Goal: Task Accomplishment & Management: Use online tool/utility

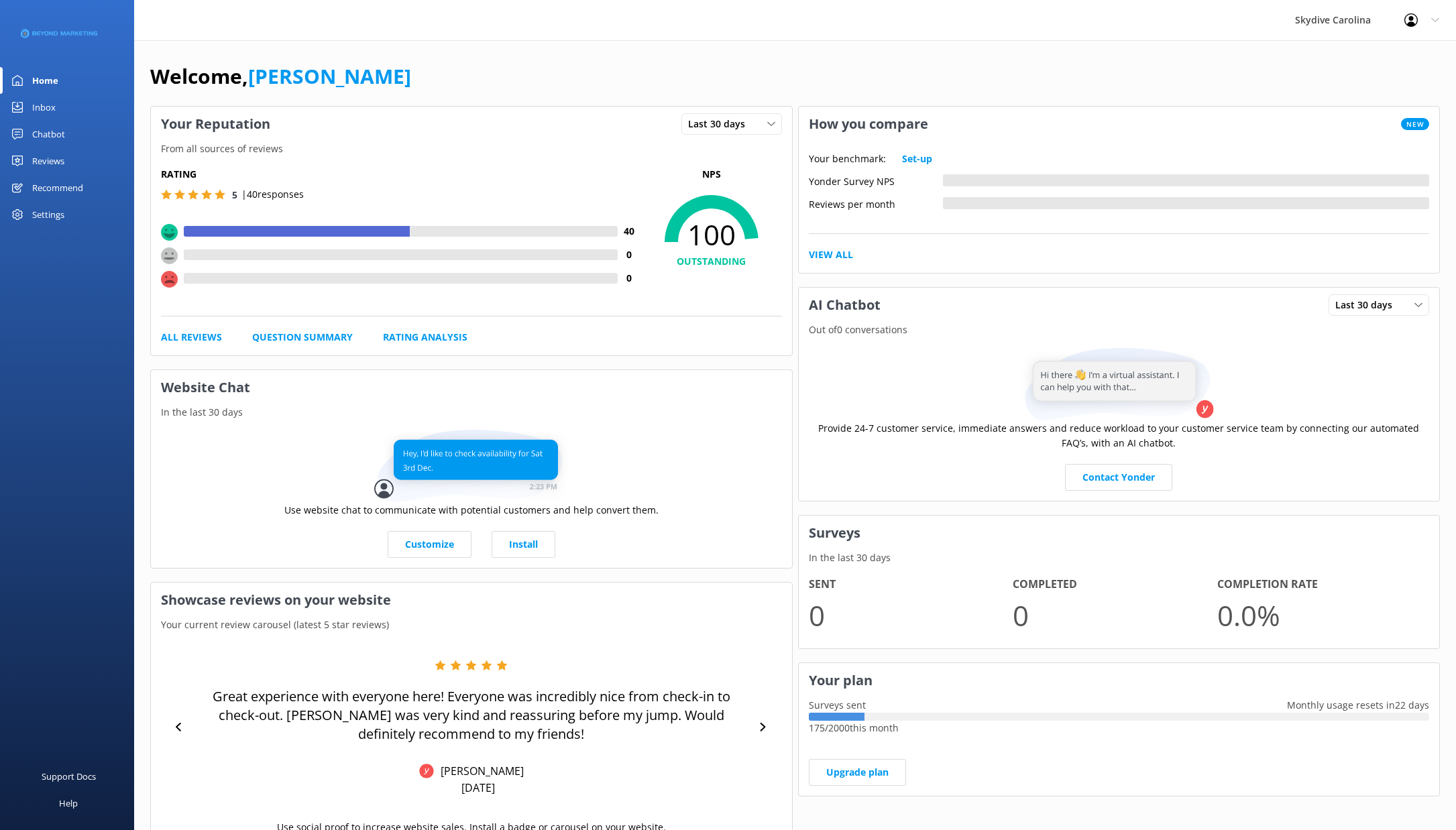
click at [42, 158] on div "Reviews" at bounding box center [48, 161] width 32 height 27
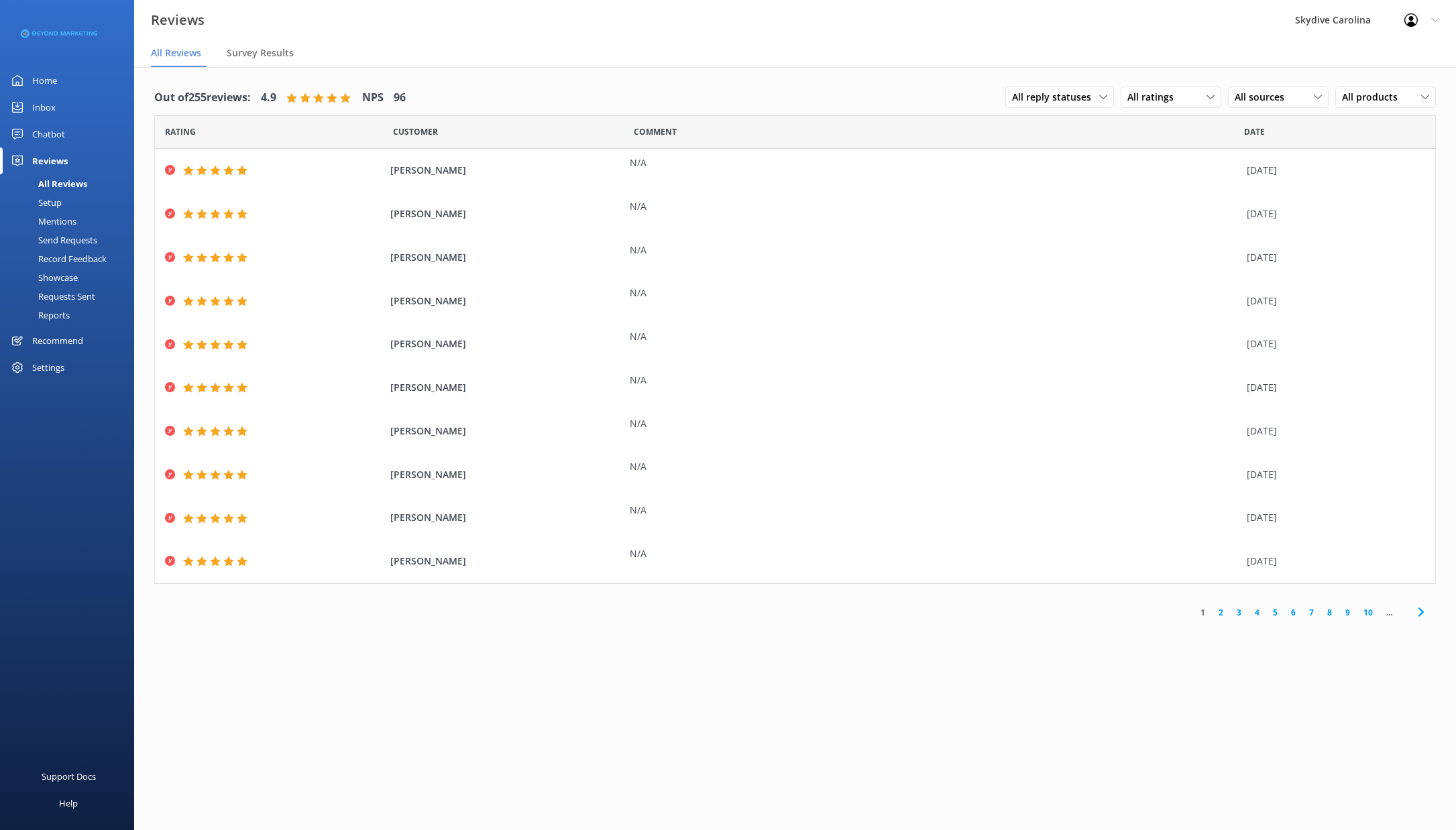
click at [67, 237] on div "Send Requests" at bounding box center [52, 240] width 89 height 19
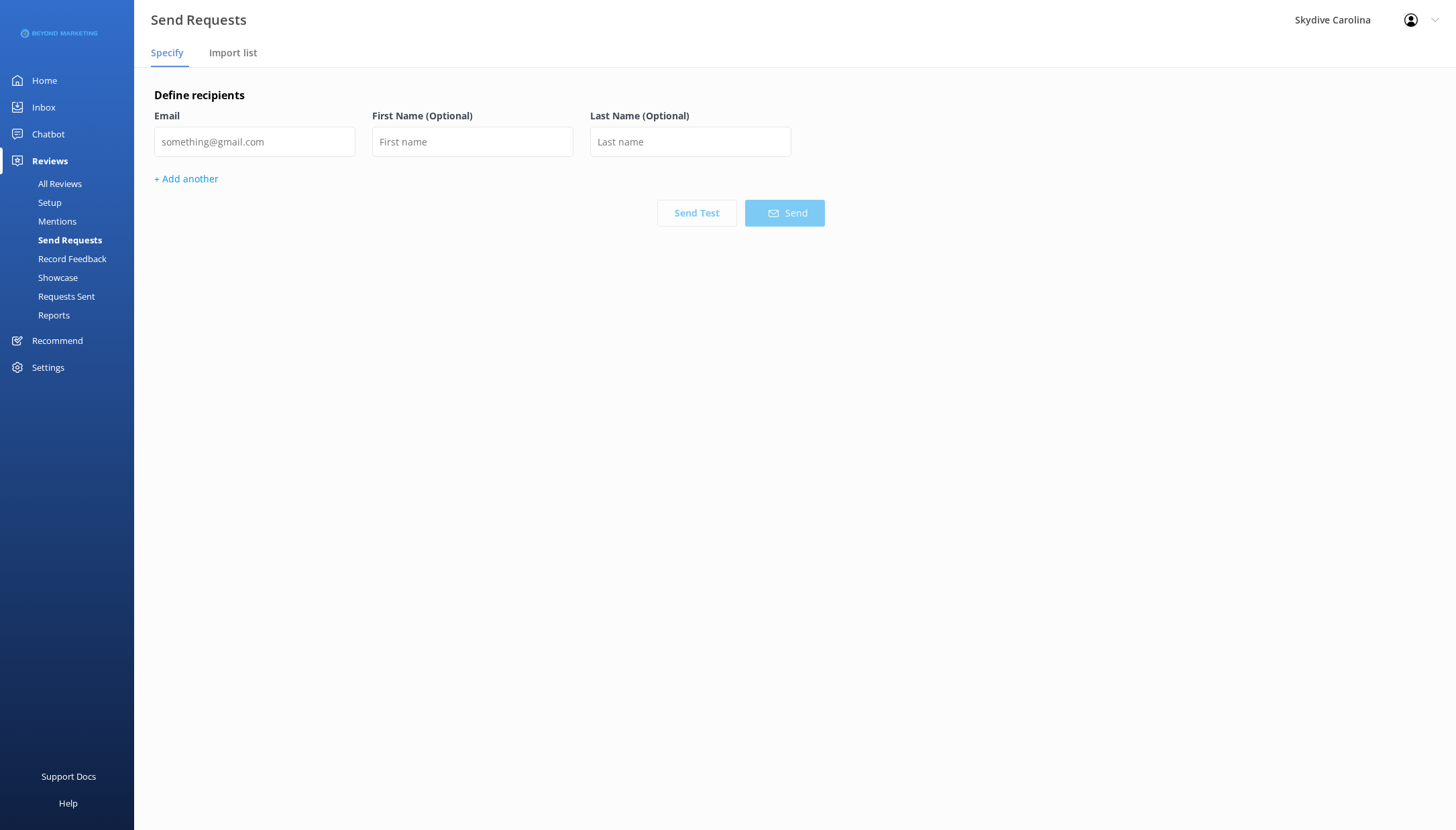
click at [62, 296] on div "Requests Sent" at bounding box center [51, 296] width 87 height 19
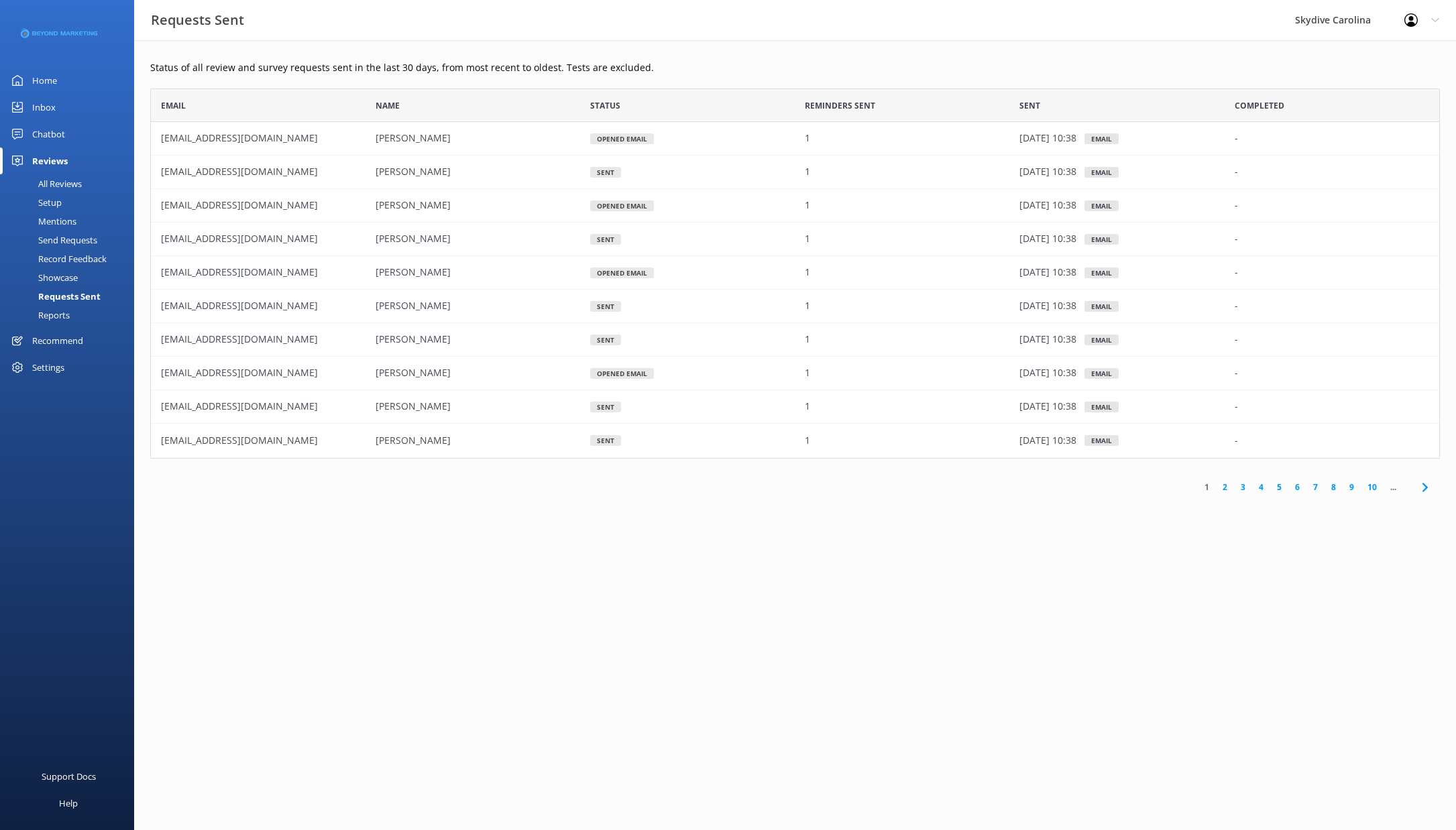
click at [1225, 486] on link "2" at bounding box center [1225, 487] width 18 height 13
click at [48, 236] on div "Send Requests" at bounding box center [52, 240] width 89 height 19
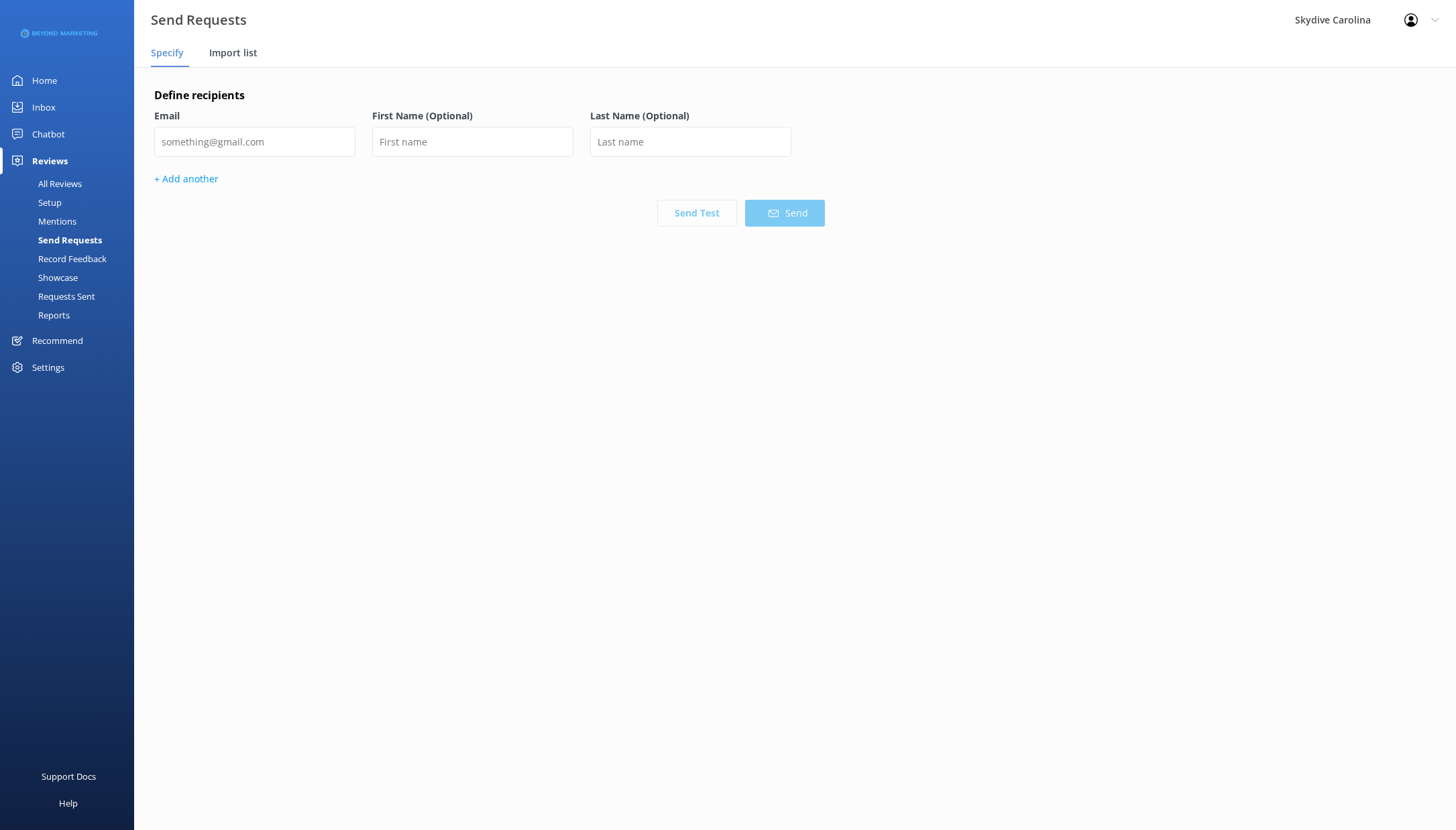
click at [246, 51] on span "Import list" at bounding box center [233, 53] width 48 height 13
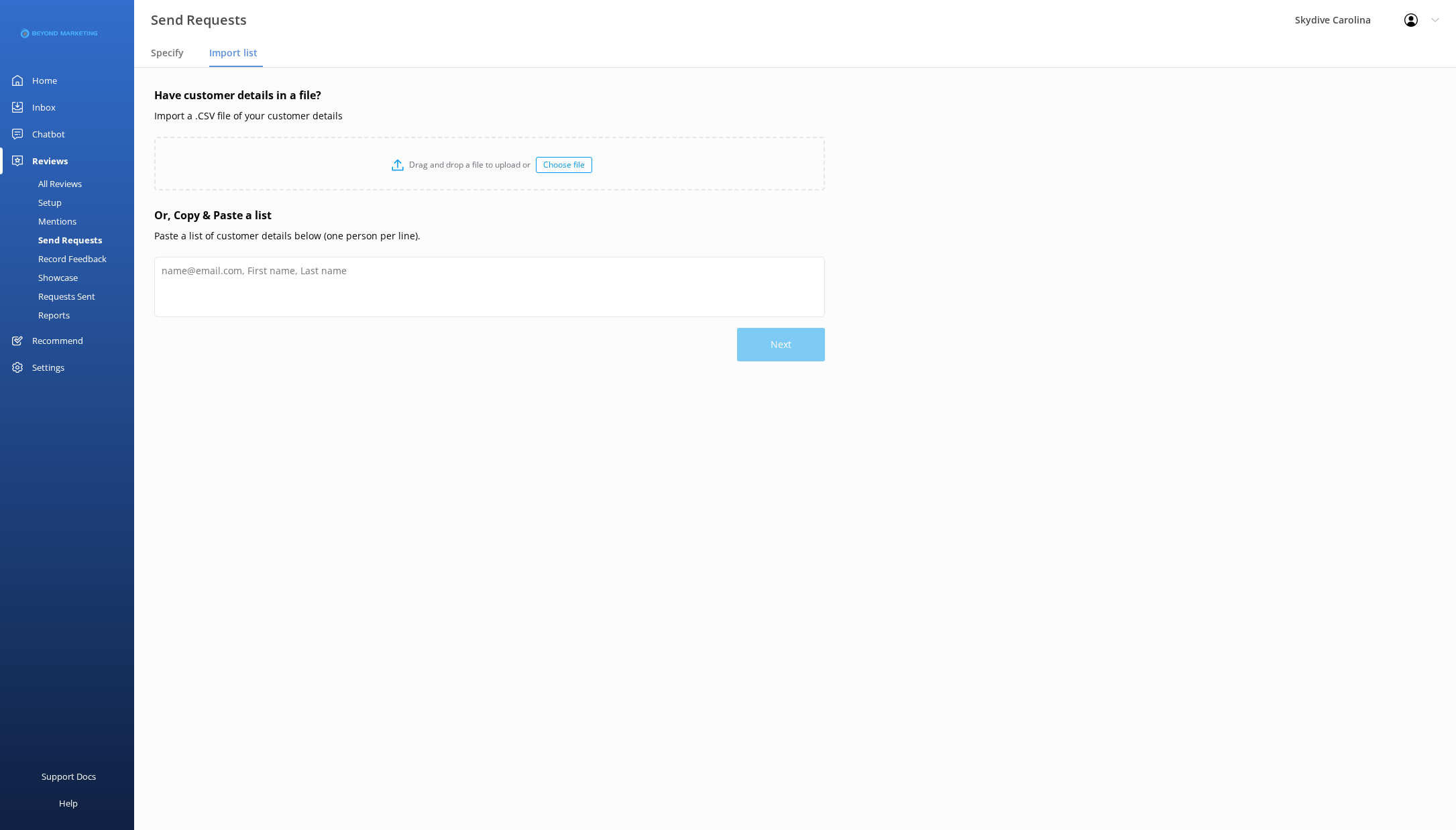
click at [549, 162] on div "Choose file" at bounding box center [564, 165] width 56 height 16
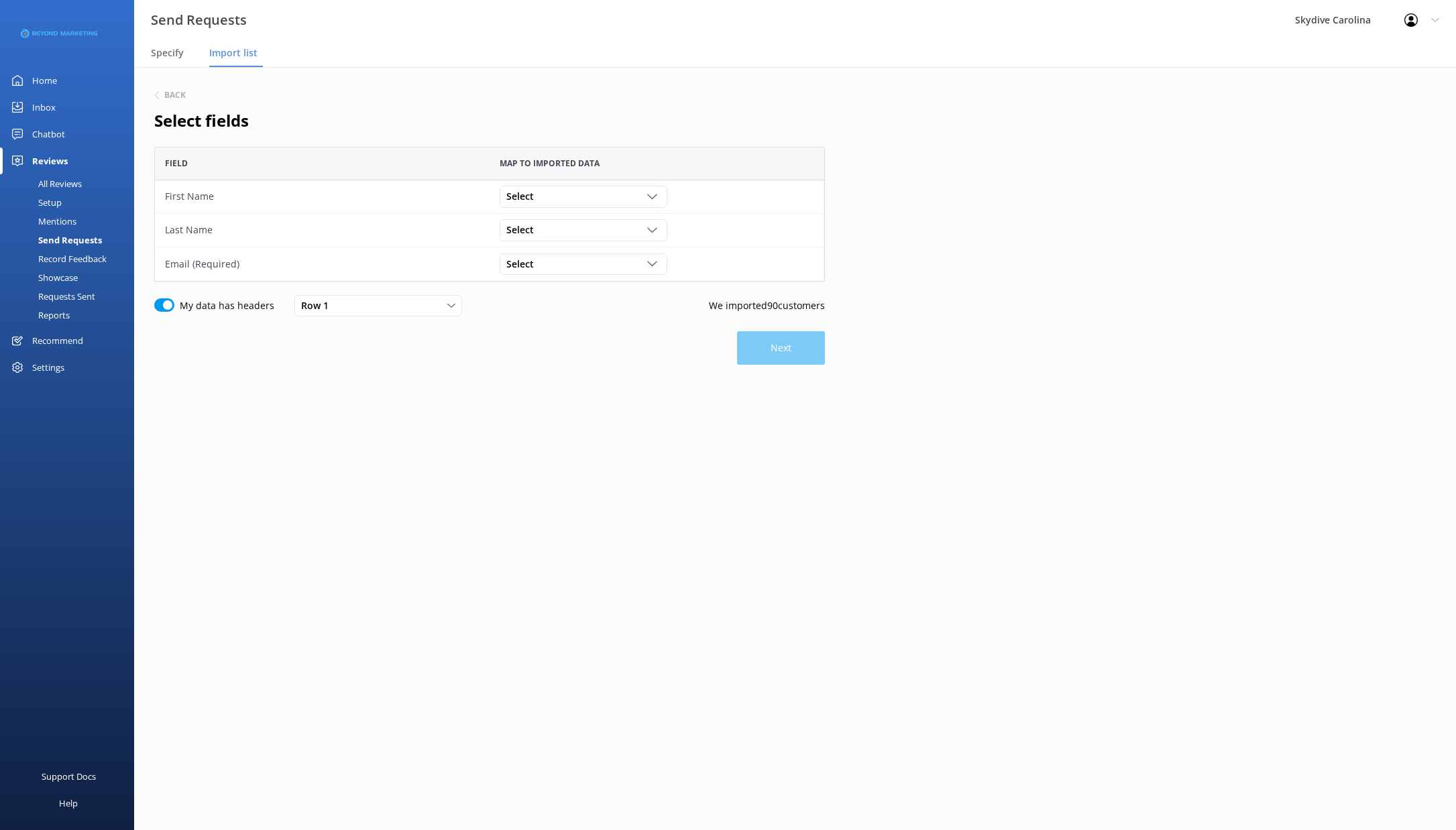
scroll to position [135, 670]
click at [542, 196] on div "Select" at bounding box center [583, 196] width 161 height 15
click at [529, 304] on div "First Name" at bounding box center [527, 305] width 41 height 13
click at [576, 229] on div "Select" at bounding box center [583, 229] width 161 height 15
click at [533, 363] on div "Last Name" at bounding box center [527, 366] width 41 height 13
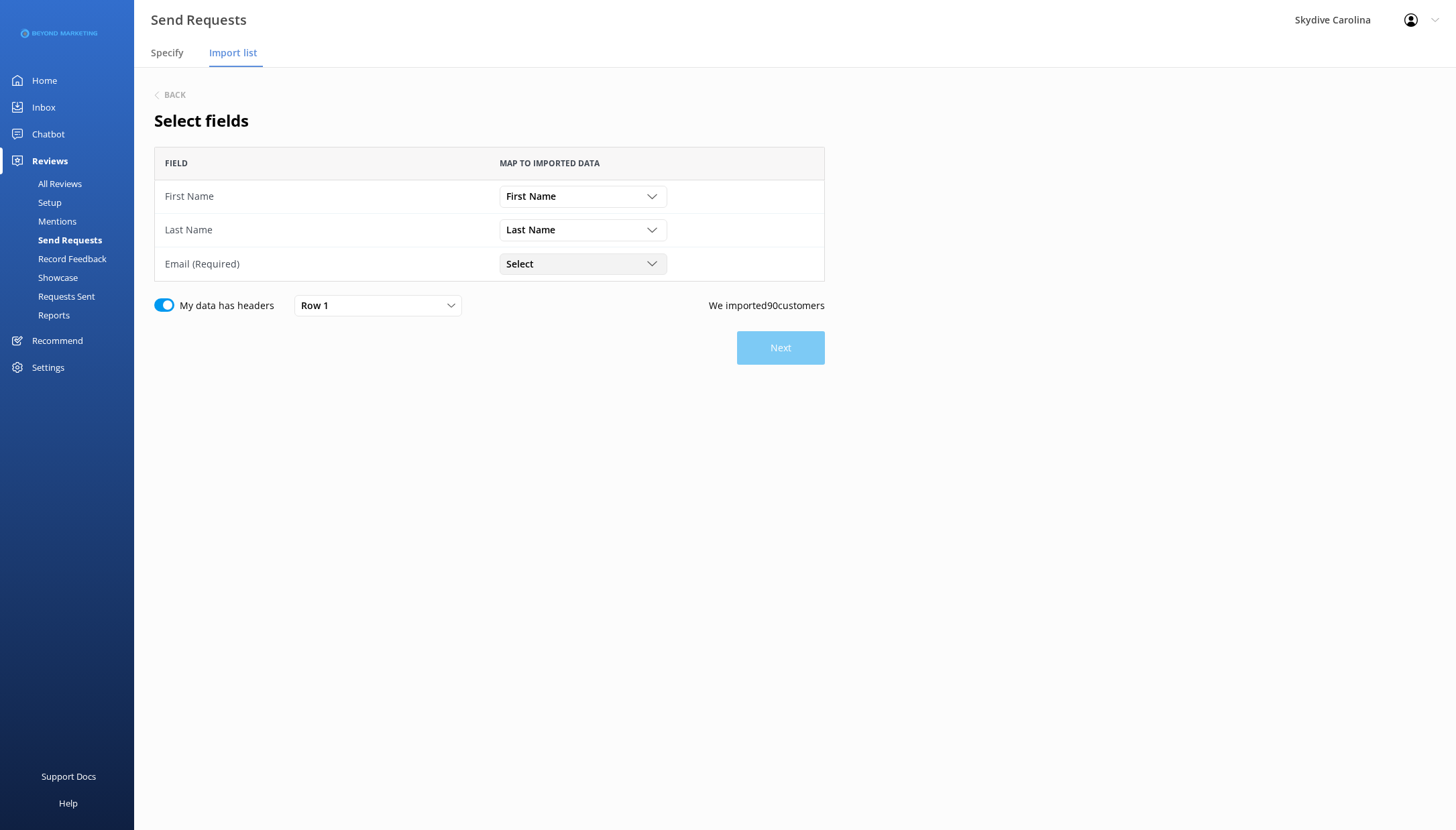
click at [617, 259] on div "Select" at bounding box center [583, 264] width 161 height 15
click at [524, 370] on div "Email" at bounding box center [517, 376] width 21 height 13
click at [782, 354] on button "Next" at bounding box center [781, 348] width 88 height 34
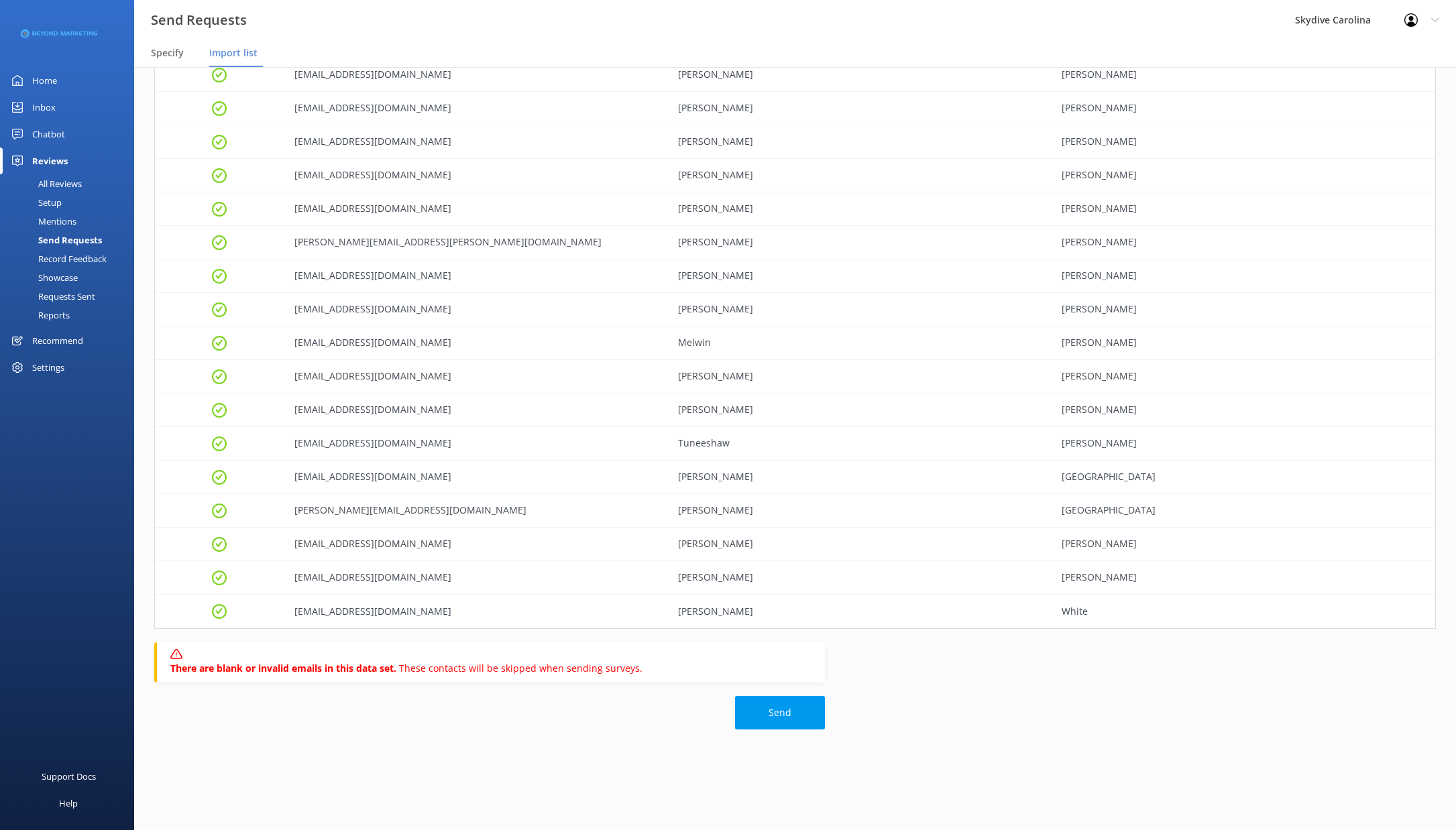
scroll to position [2534, 0]
click at [785, 713] on button "Send" at bounding box center [780, 714] width 90 height 34
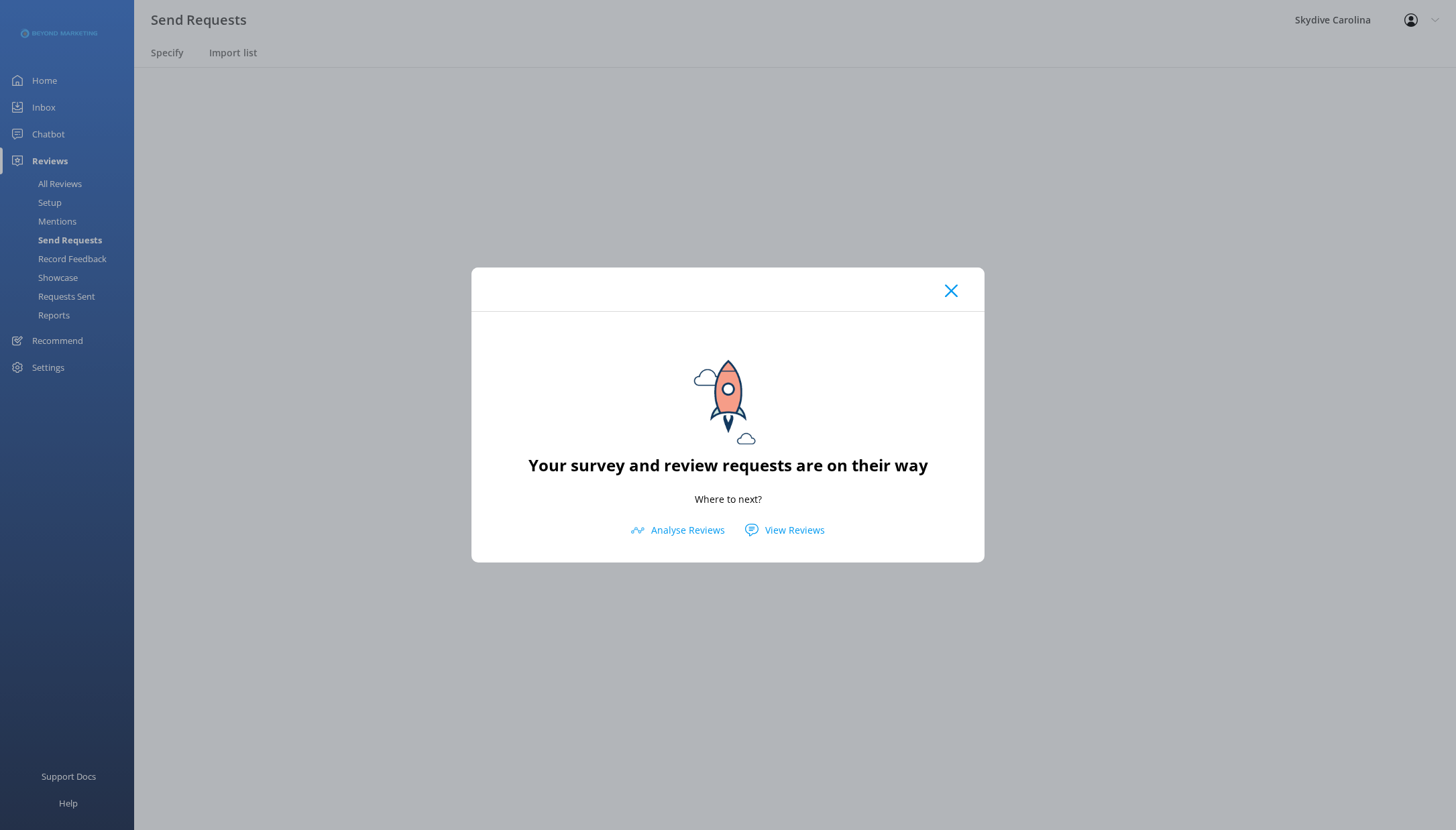
click at [785, 529] on button "View Reviews" at bounding box center [785, 530] width 100 height 20
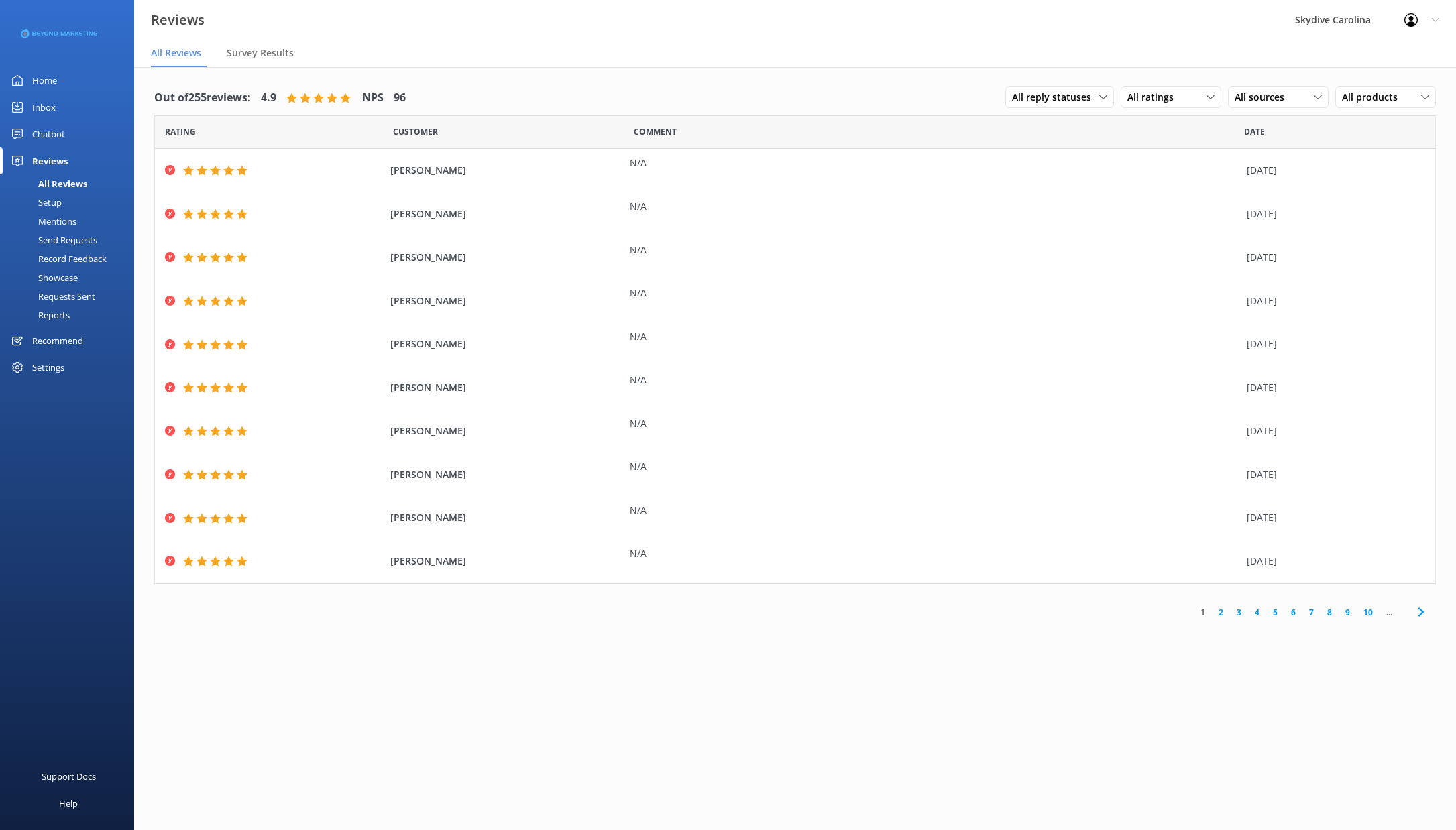
click at [52, 295] on div "Requests Sent" at bounding box center [51, 296] width 87 height 19
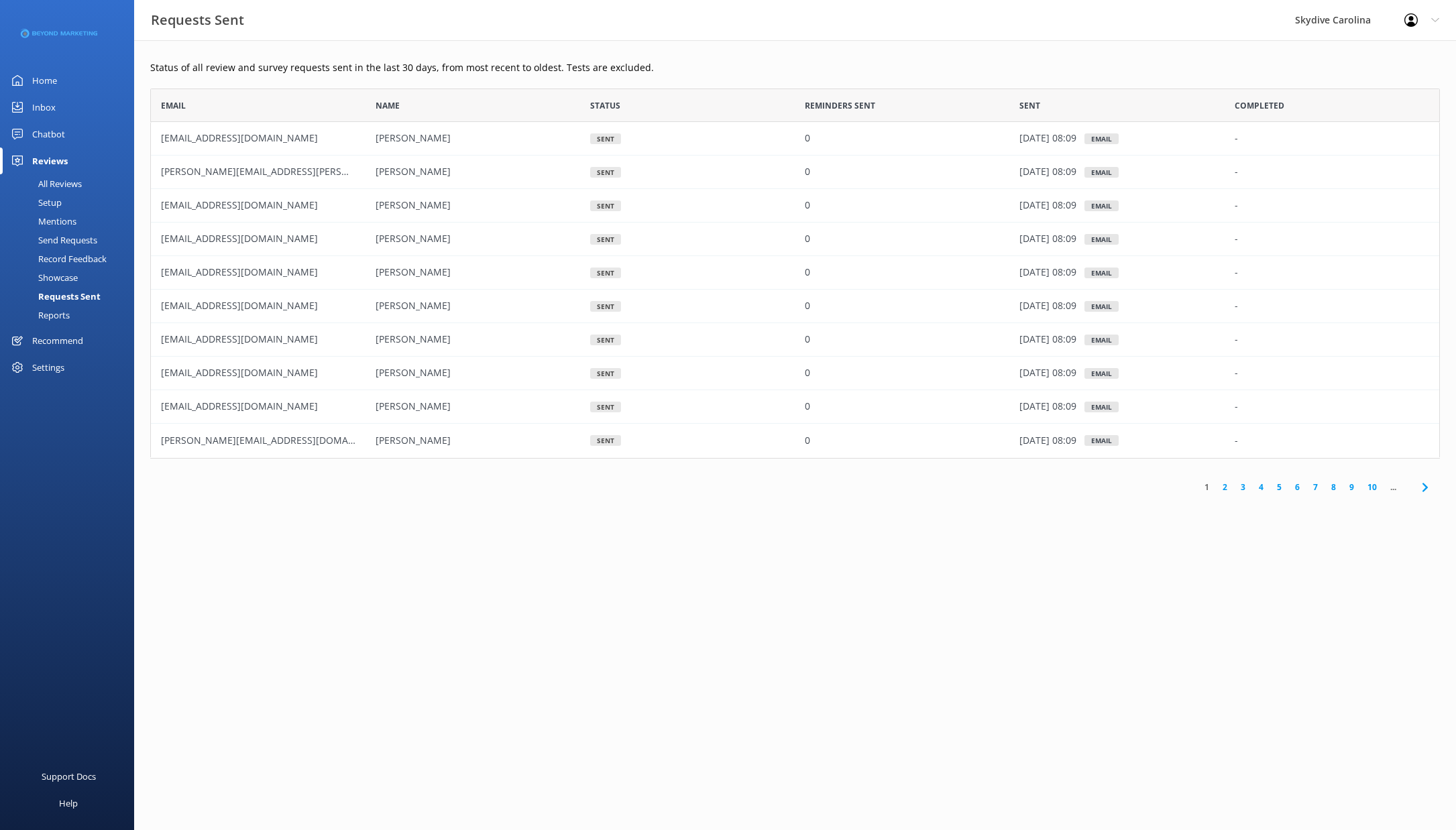
scroll to position [370, 1290]
click at [55, 158] on div "Reviews" at bounding box center [50, 161] width 36 height 27
